Goal: Information Seeking & Learning: Learn about a topic

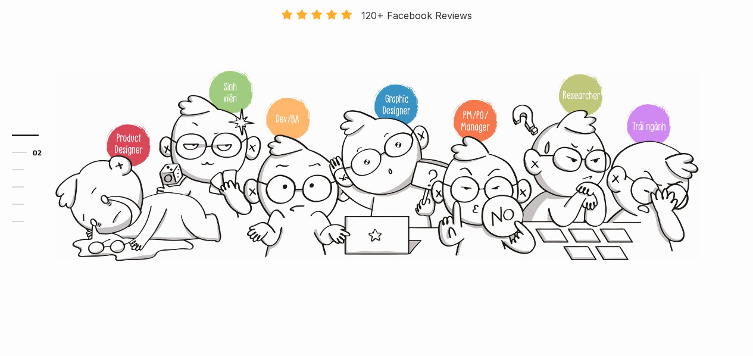
scroll to position [357, 0]
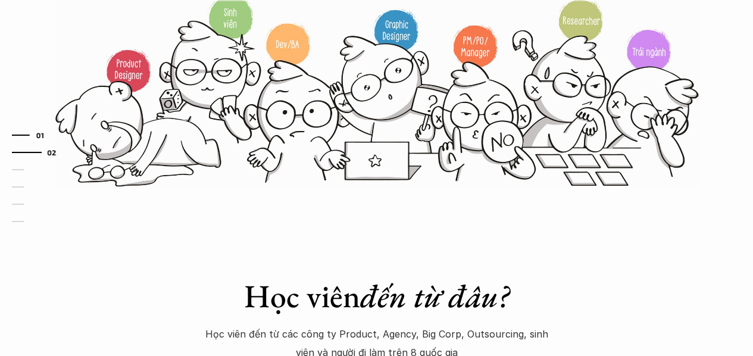
click at [26, 133] on link "01" at bounding box center [40, 135] width 57 height 14
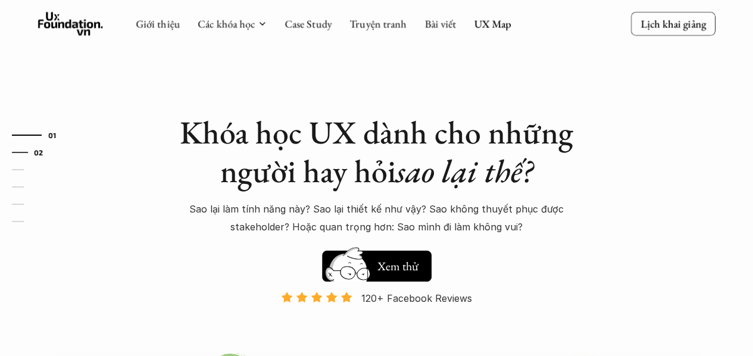
click at [21, 151] on link "02" at bounding box center [40, 152] width 57 height 14
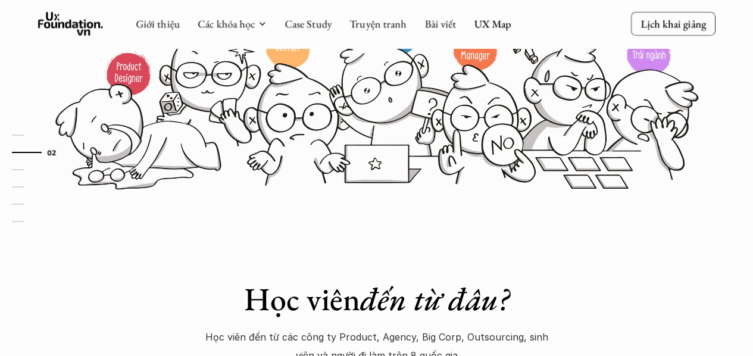
scroll to position [295, 0]
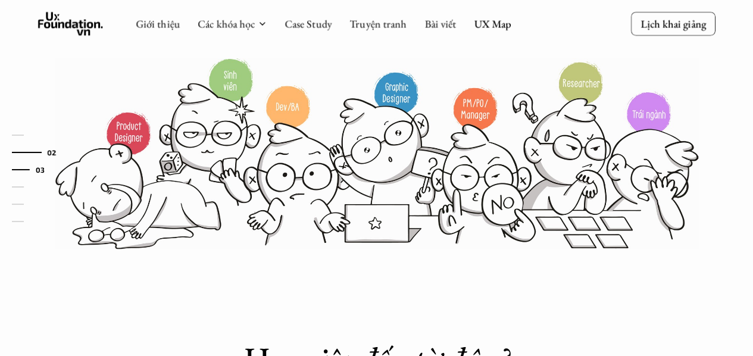
click at [23, 170] on link "03" at bounding box center [40, 169] width 57 height 14
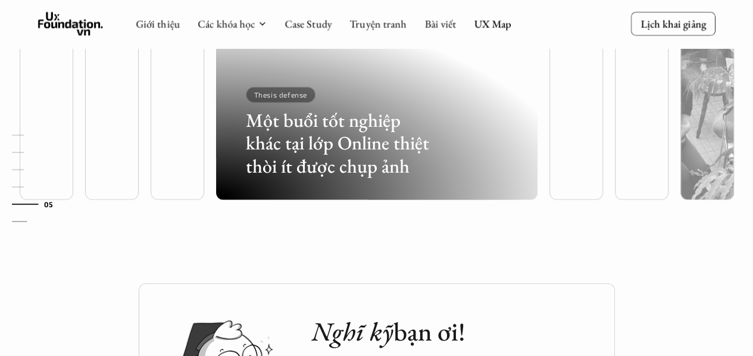
scroll to position [3670, 0]
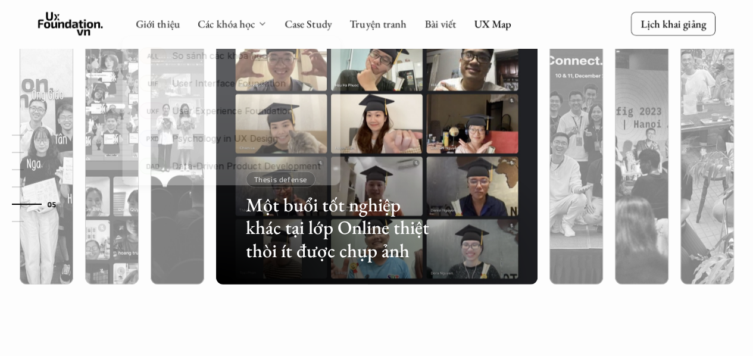
click at [258, 20] on icon at bounding box center [262, 24] width 10 height 10
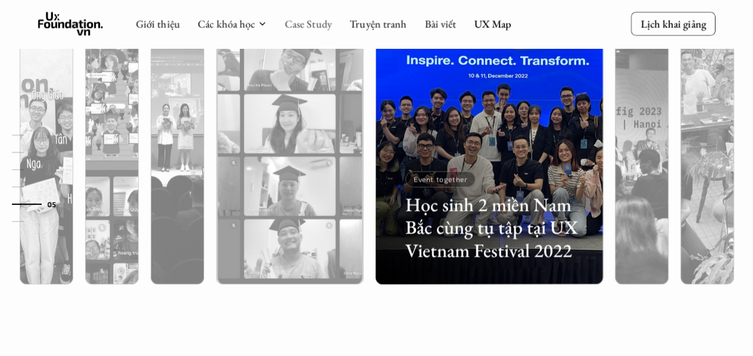
click at [318, 27] on link "Case Study" at bounding box center [307, 24] width 47 height 14
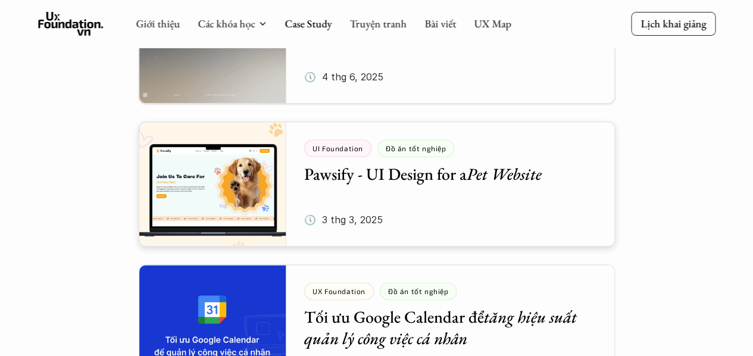
scroll to position [536, 0]
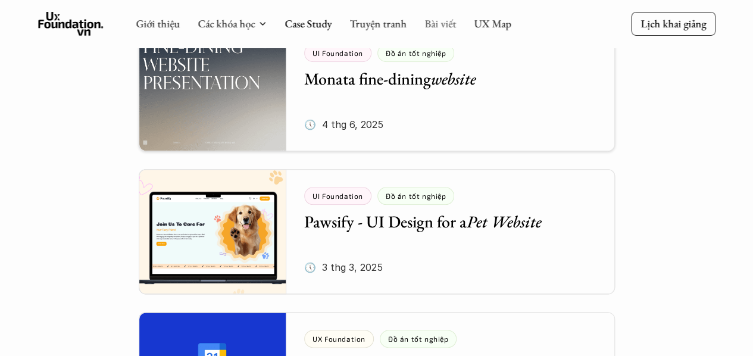
click at [444, 23] on link "Bài viết" at bounding box center [440, 24] width 32 height 14
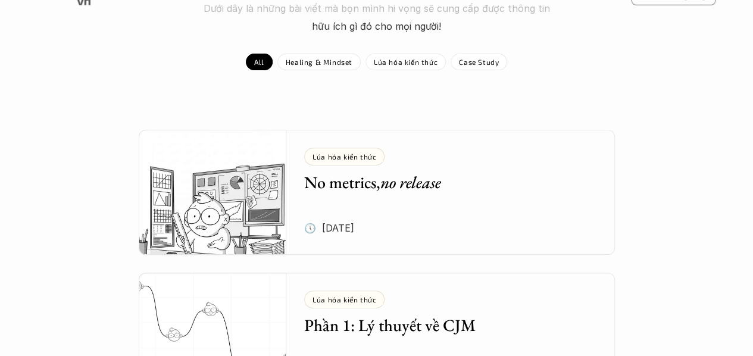
scroll to position [238, 0]
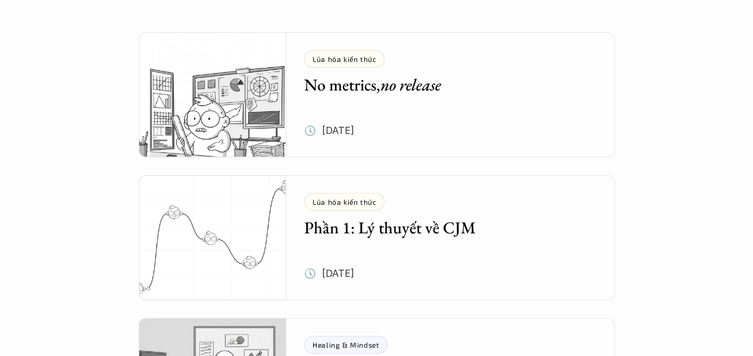
click at [511, 252] on div "Lúa hóa kiến thức Phần 1: Lý thuyết về CJM 🕔 [DATE]" at bounding box center [459, 237] width 311 height 125
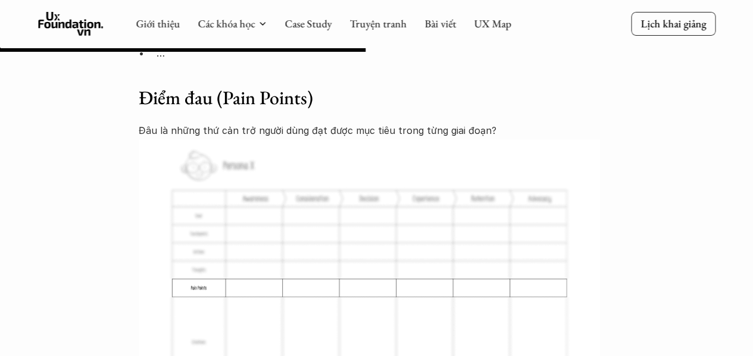
scroll to position [4642, 0]
